Goal: Task Accomplishment & Management: Manage account settings

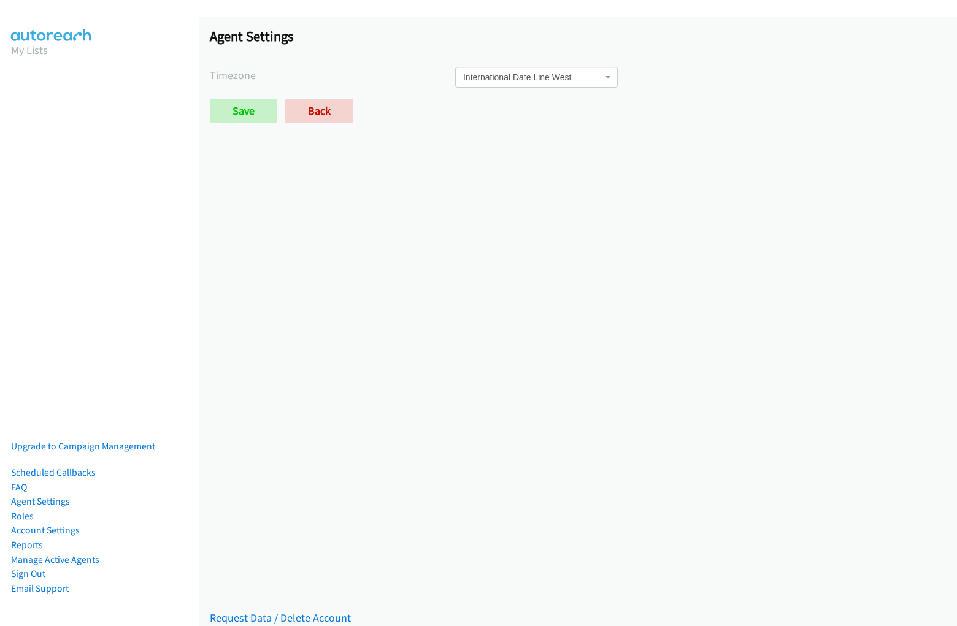
click at [479, 38] on h1 "Agent Settings" at bounding box center [578, 36] width 736 height 17
click at [578, 322] on div "Saved Placeholder Agent Settings Timezone International Date Line [GEOGRAPHIC_D…" at bounding box center [578, 322] width 758 height 610
click at [573, 81] on span "International Date Line West" at bounding box center [532, 77] width 139 height 12
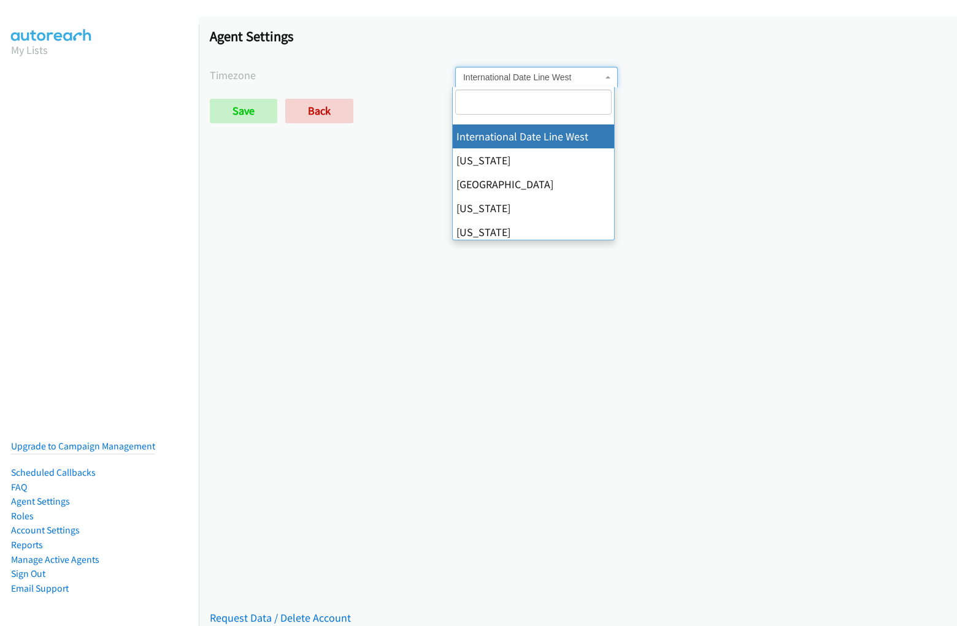
click at [573, 77] on span "International Date Line West" at bounding box center [532, 77] width 139 height 12
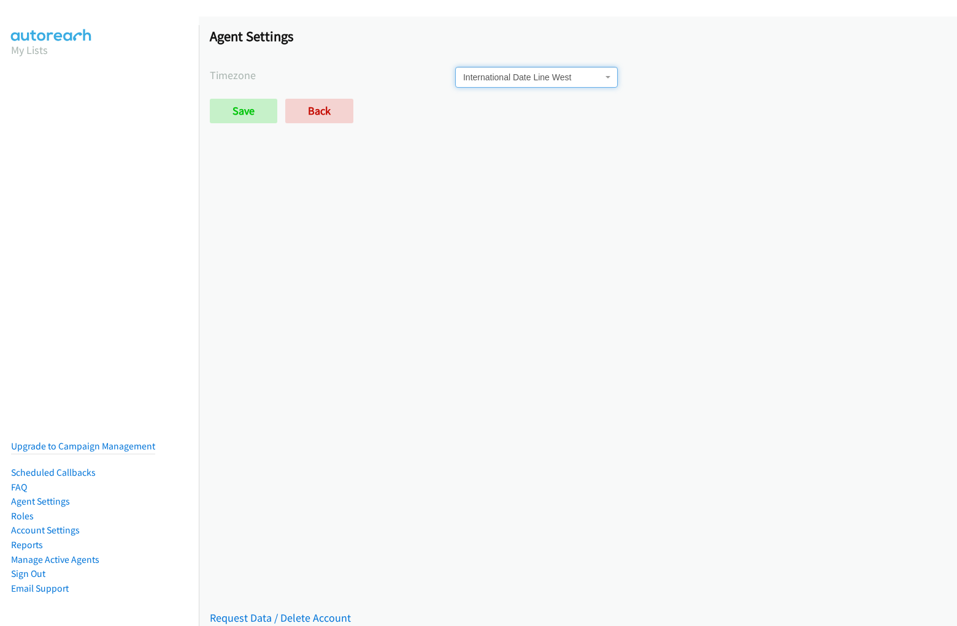
click at [331, 75] on label "Timezone" at bounding box center [332, 75] width 245 height 17
click at [694, 77] on div "International Date Line [GEOGRAPHIC_DATA][US_STATE] [GEOGRAPHIC_DATA] [US_STATE…" at bounding box center [700, 77] width 491 height 21
click at [573, 111] on div "Save Back" at bounding box center [455, 111] width 491 height 25
click at [452, 111] on div "Save Back" at bounding box center [455, 111] width 491 height 25
click at [279, 611] on link "Request Data / Delete Account" at bounding box center [280, 618] width 141 height 14
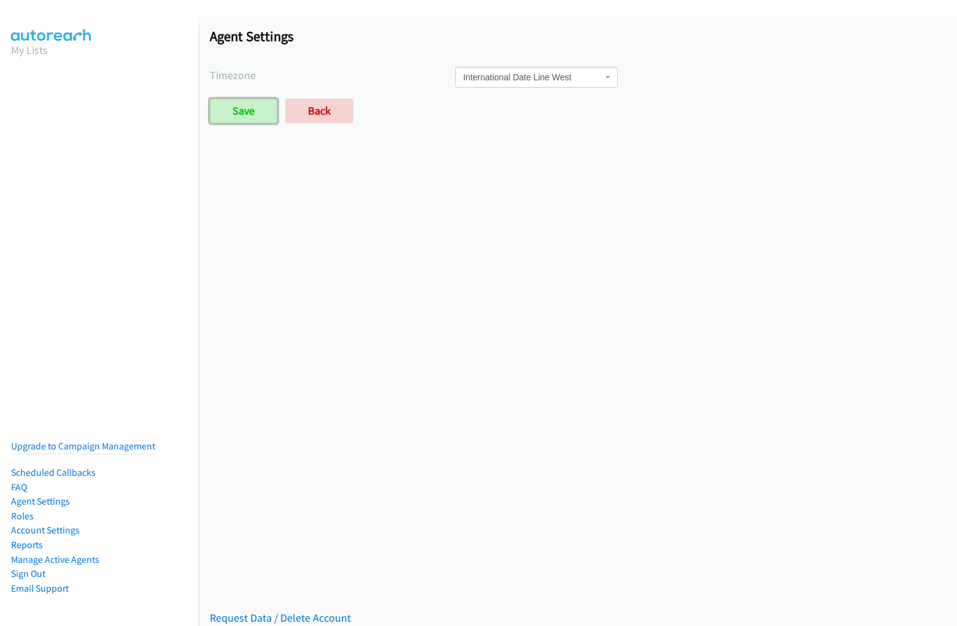
click at [243, 111] on input "Save" at bounding box center [243, 111] width 67 height 25
